Goal: Navigation & Orientation: Find specific page/section

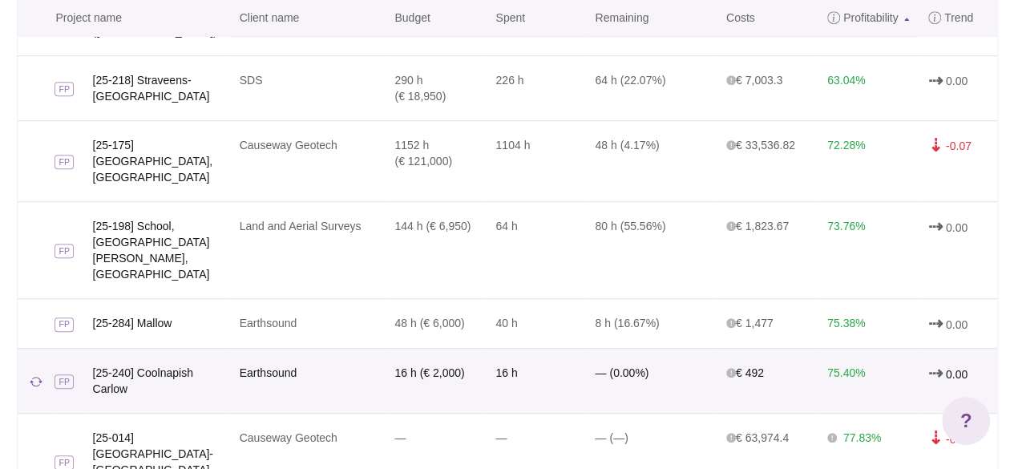
scroll to position [543, 0]
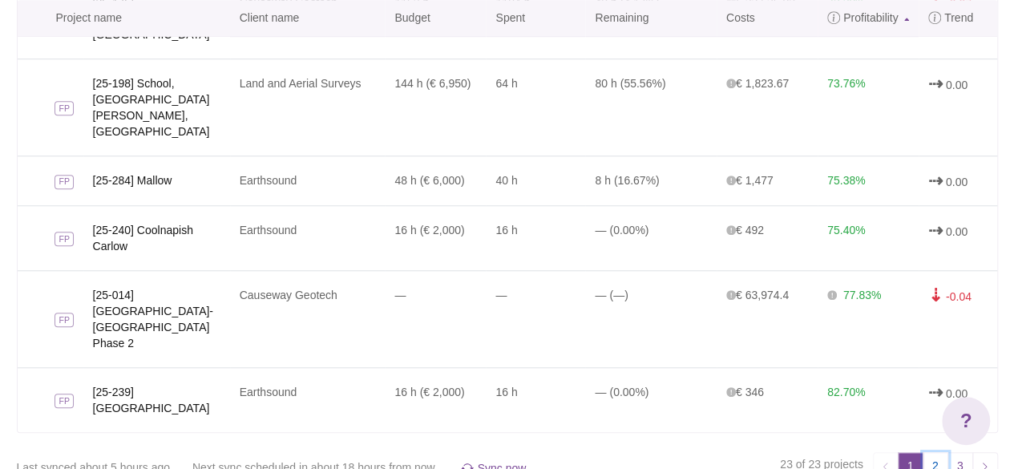
click at [937, 452] on link "2" at bounding box center [936, 465] width 26 height 26
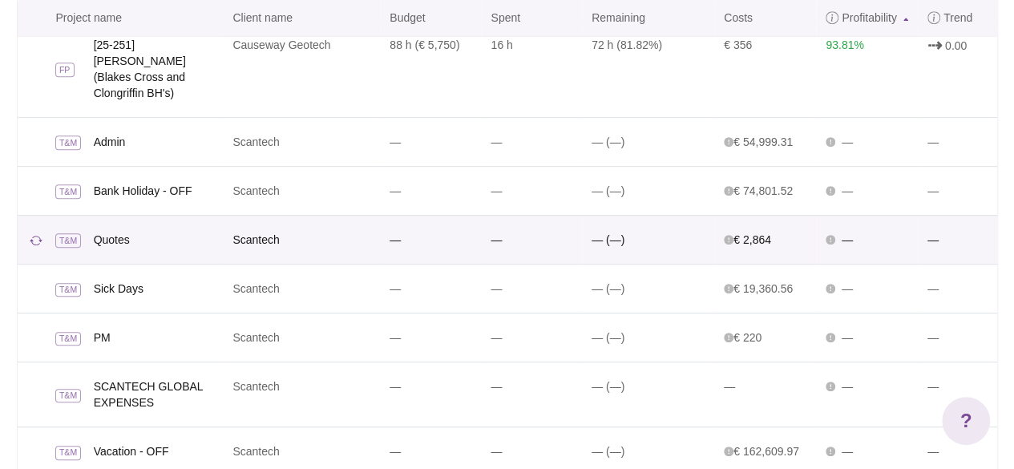
scroll to position [415, 0]
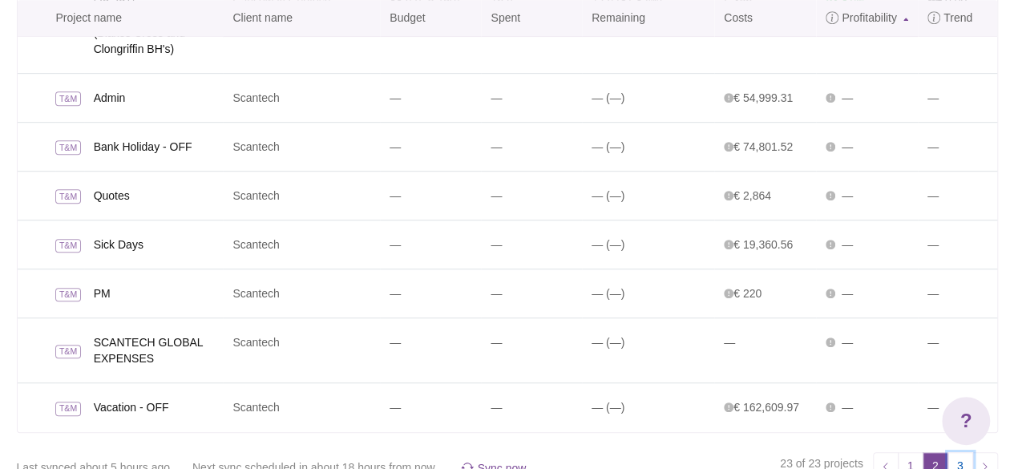
click at [961, 453] on link "3" at bounding box center [960, 465] width 26 height 26
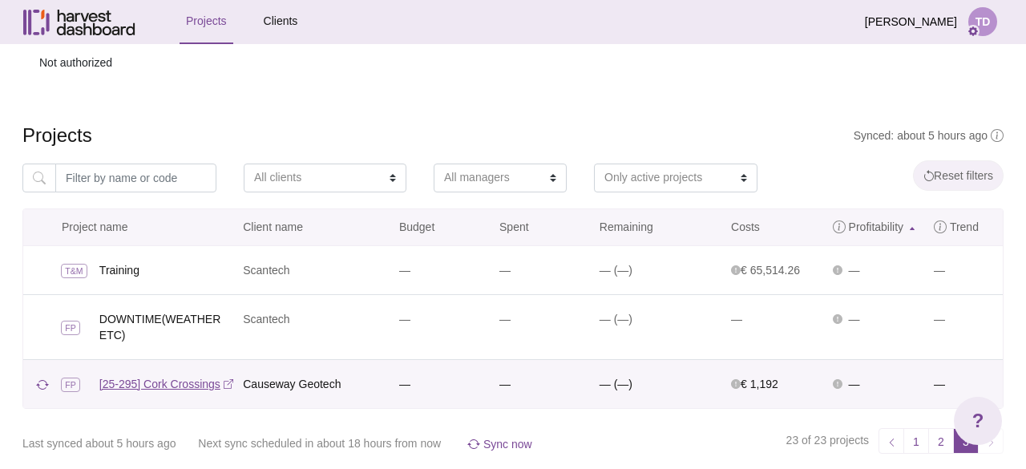
click at [152, 382] on link "[25-295] Cork Crossings" at bounding box center [166, 384] width 134 height 16
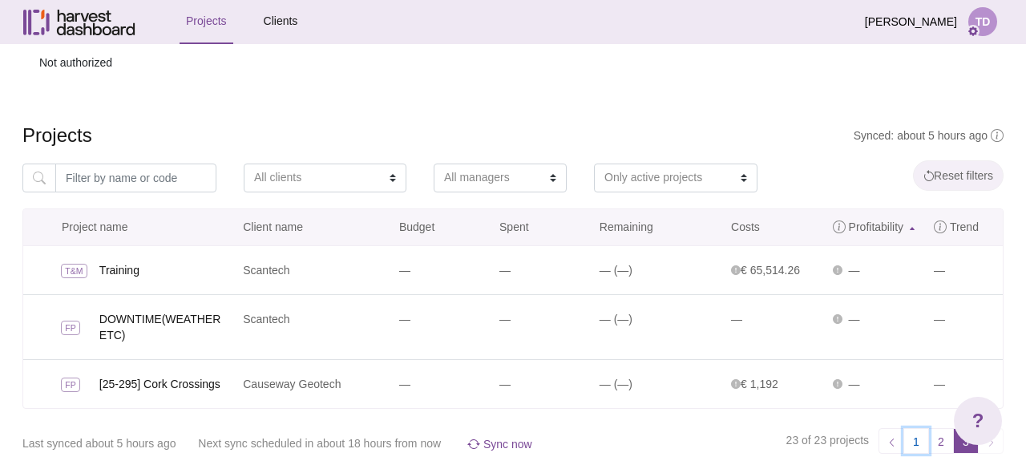
click at [919, 440] on link "1" at bounding box center [916, 441] width 26 height 26
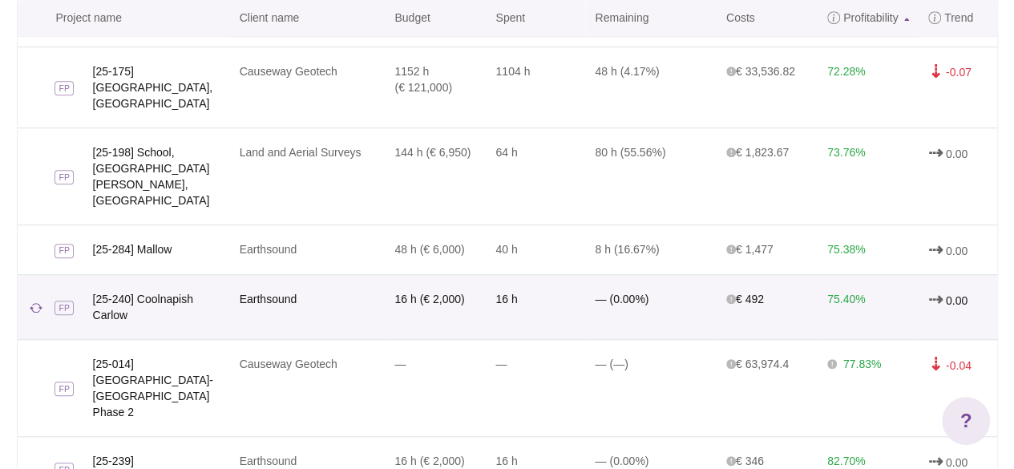
scroll to position [543, 0]
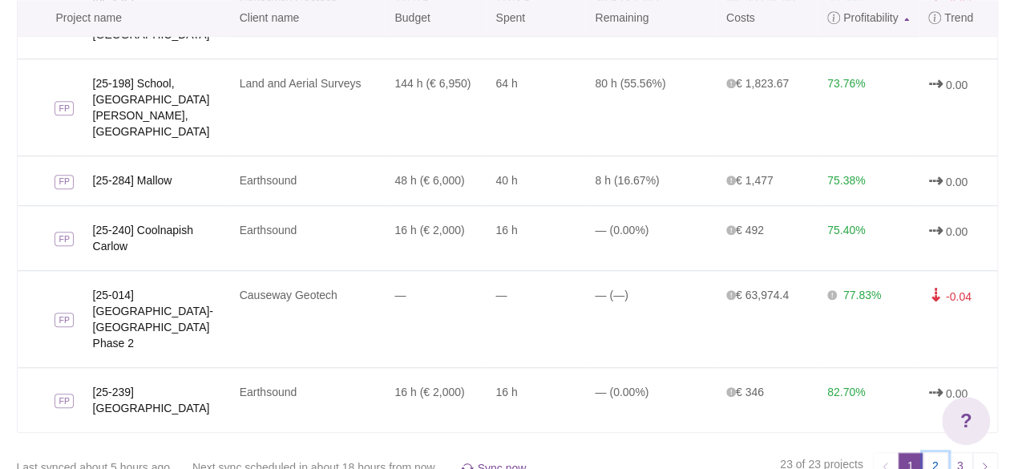
click at [941, 452] on link "2" at bounding box center [936, 465] width 26 height 26
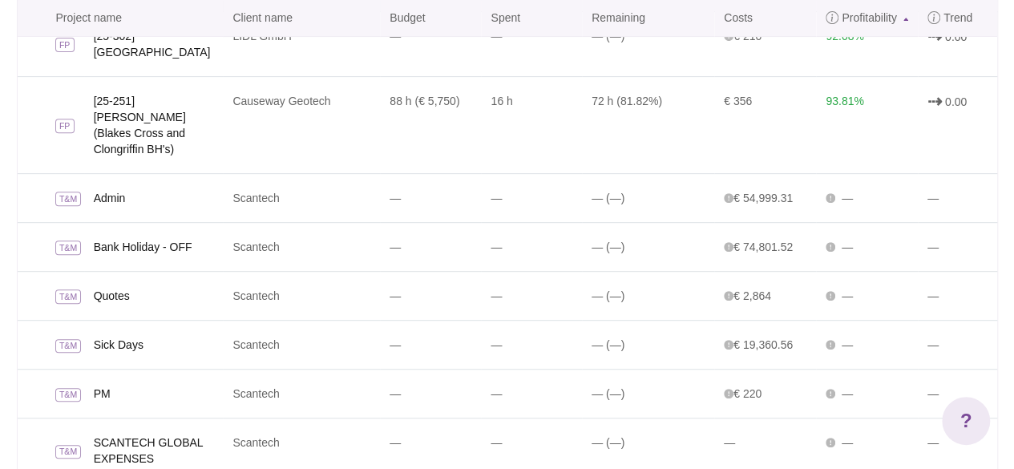
scroll to position [415, 0]
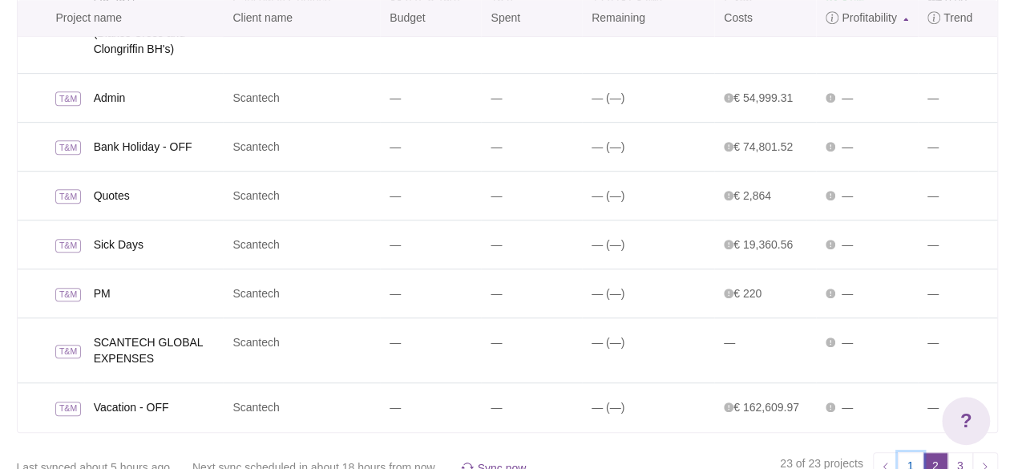
click at [907, 452] on link "1" at bounding box center [911, 465] width 26 height 26
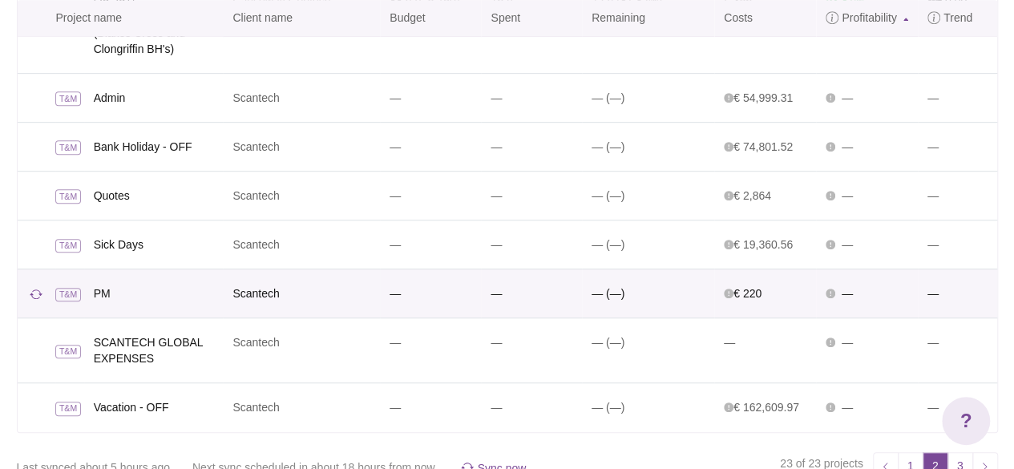
scroll to position [0, 0]
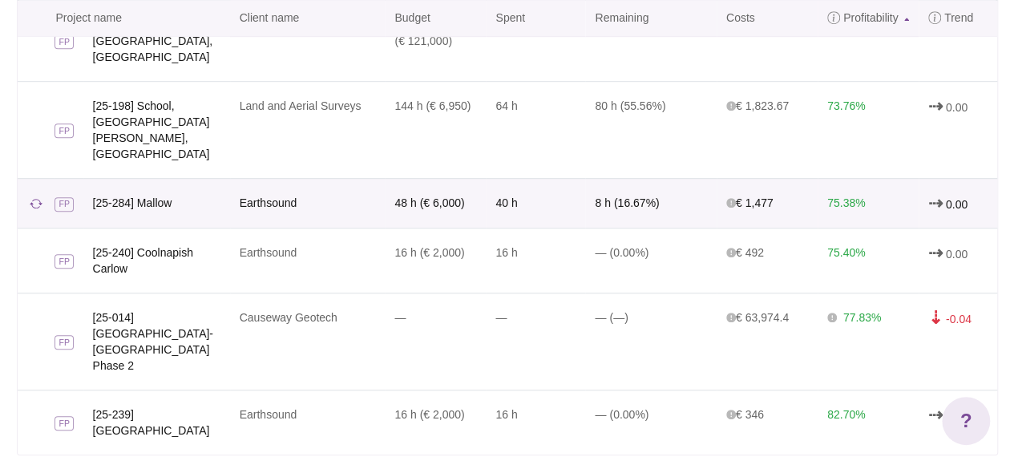
scroll to position [543, 0]
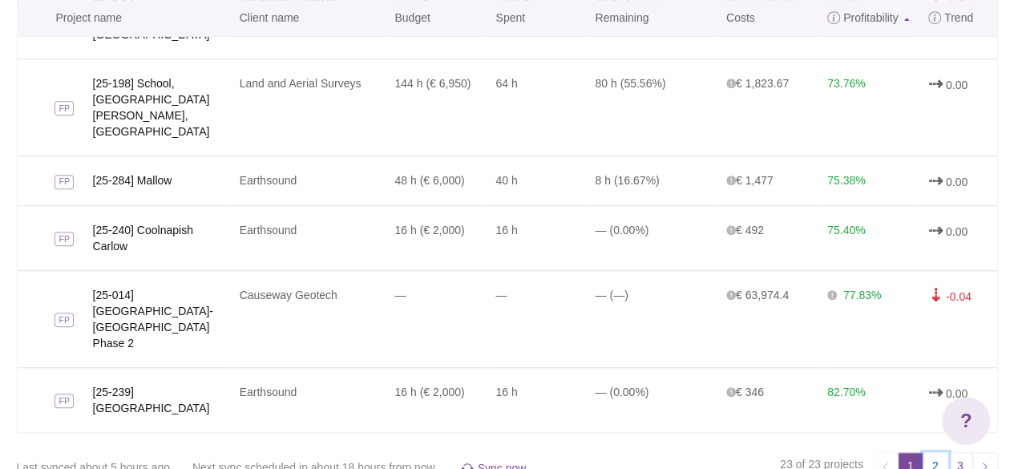
click at [935, 453] on link "2" at bounding box center [936, 465] width 26 height 26
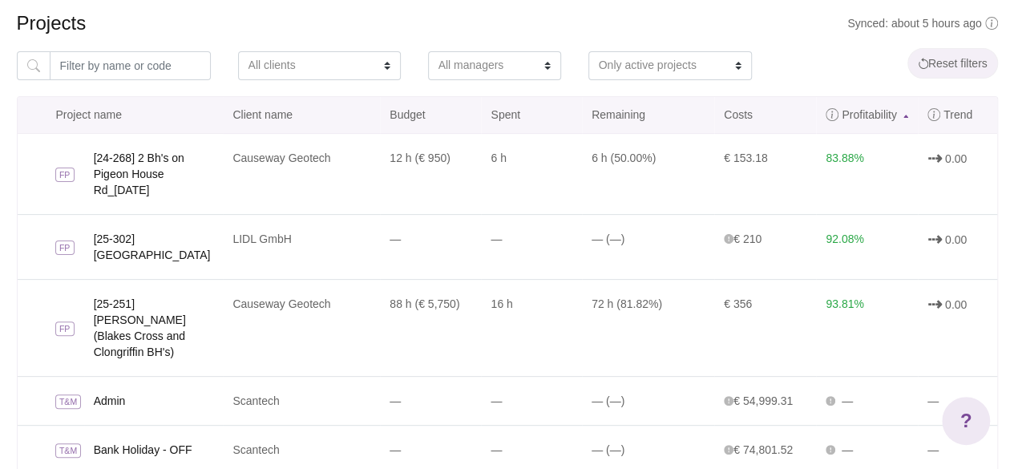
scroll to position [415, 0]
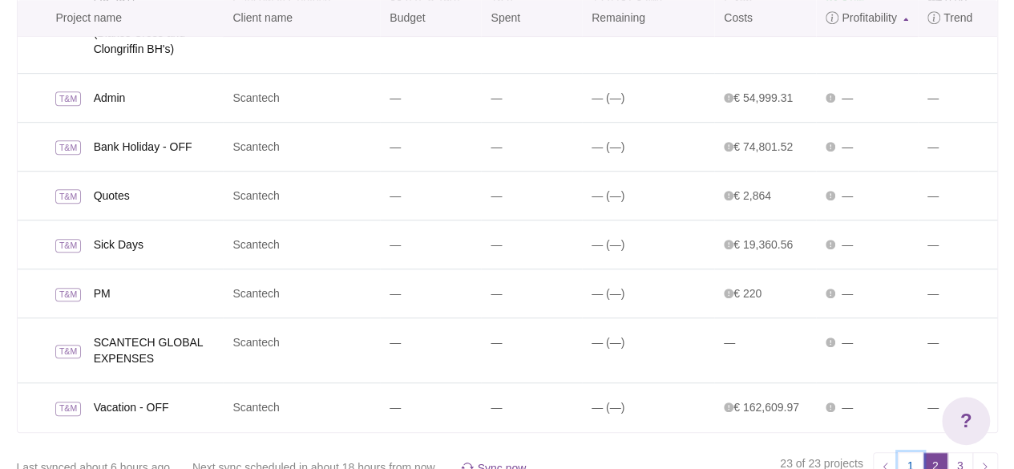
click at [911, 452] on link "1" at bounding box center [911, 465] width 26 height 26
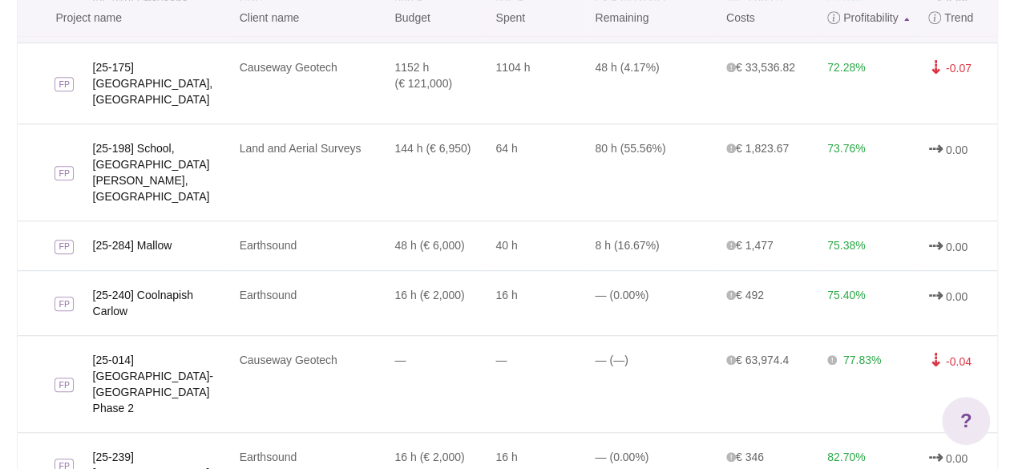
scroll to position [543, 0]
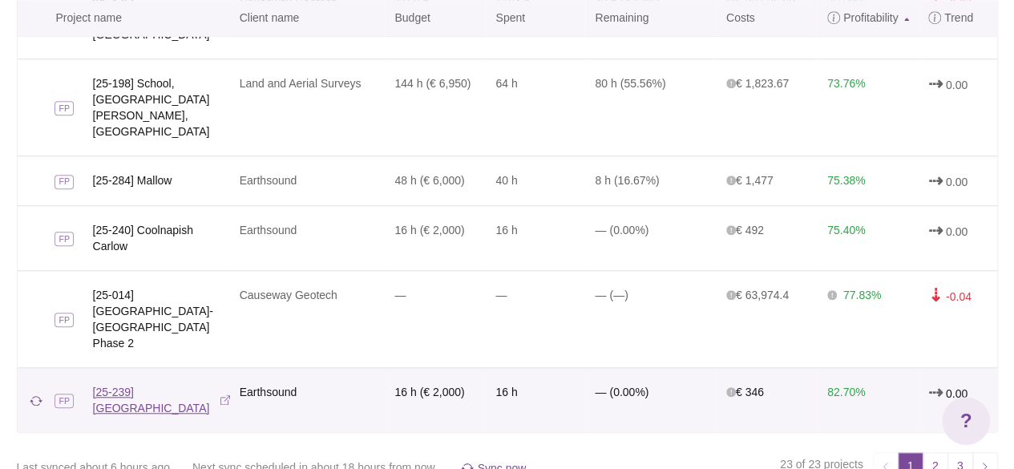
click at [145, 384] on link "[25-239] [GEOGRAPHIC_DATA]" at bounding box center [161, 400] width 137 height 32
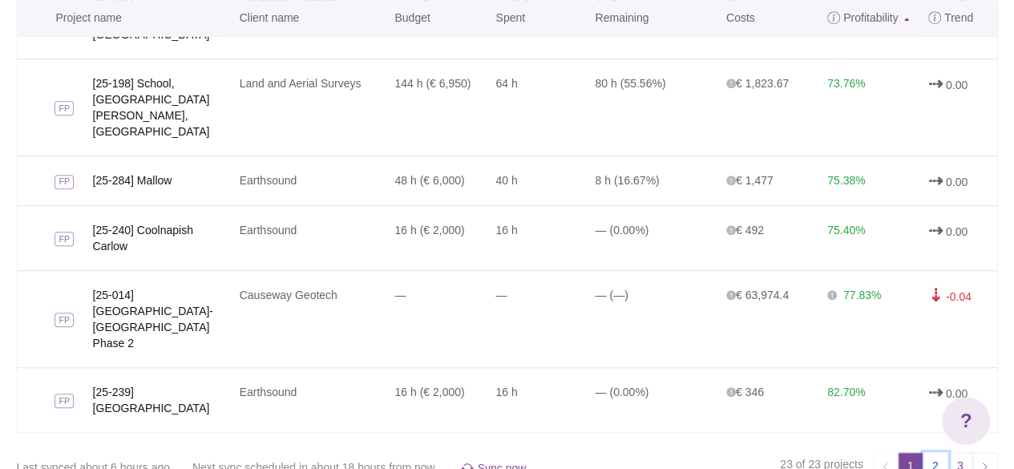
click at [930, 452] on link "2" at bounding box center [936, 465] width 26 height 26
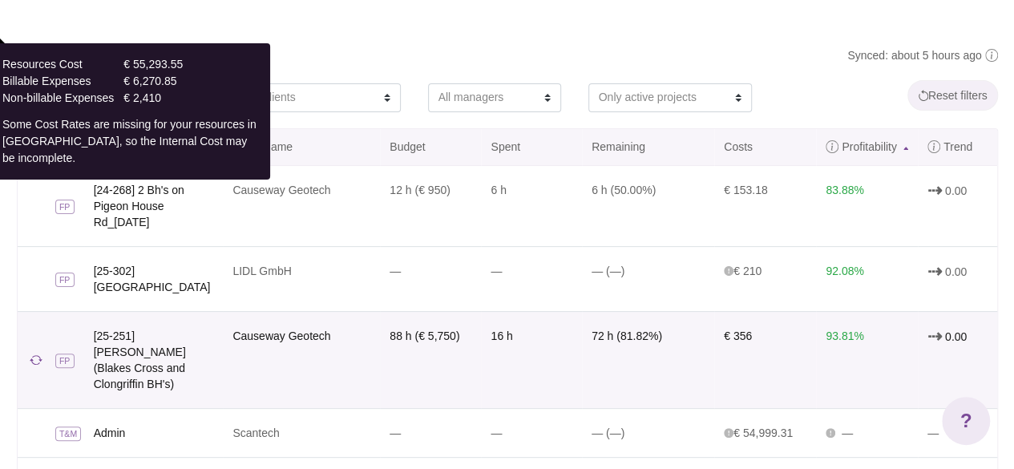
scroll to position [401, 0]
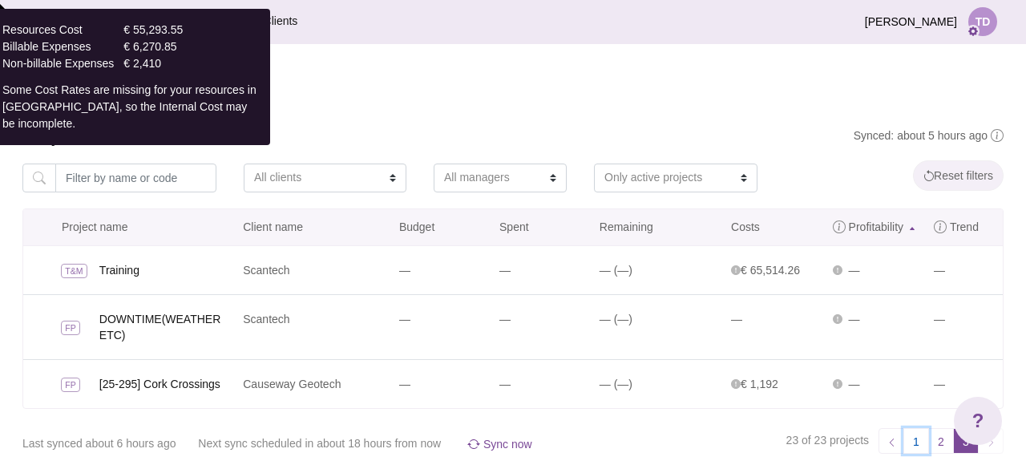
click at [917, 443] on link "1" at bounding box center [916, 441] width 26 height 26
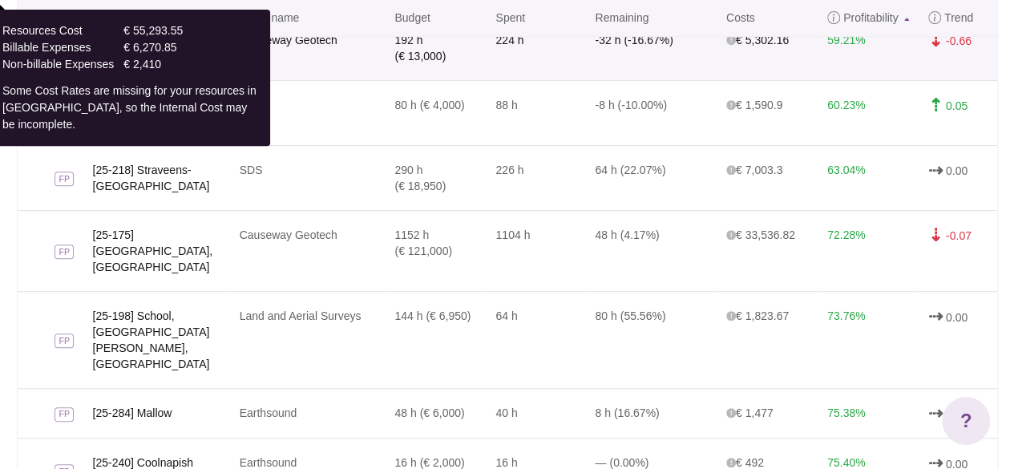
scroll to position [321, 0]
